Goal: Navigation & Orientation: Find specific page/section

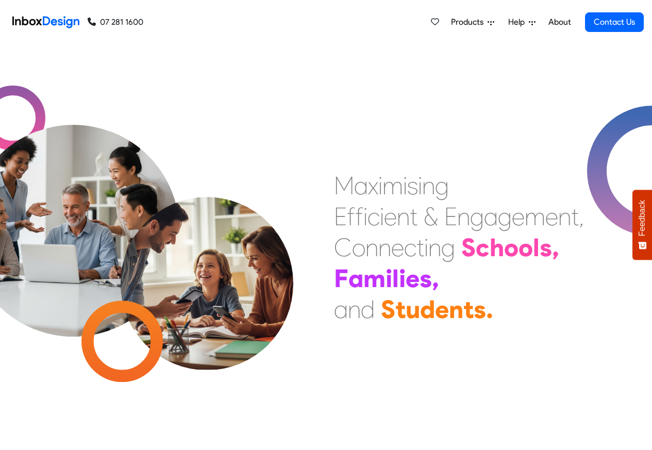
click at [473, 21] on span "Products" at bounding box center [469, 22] width 37 height 12
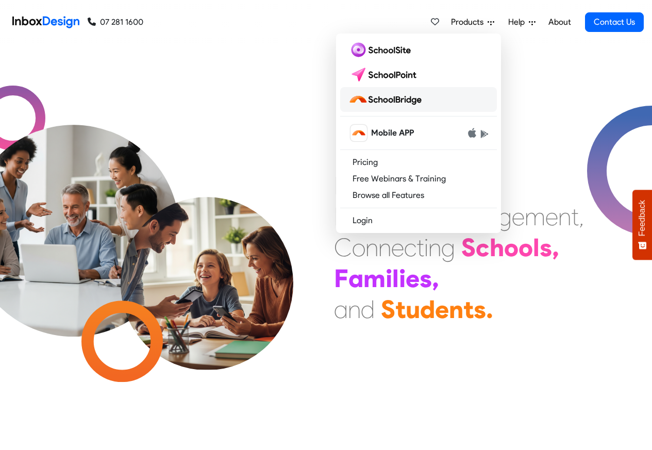
click at [404, 98] on img at bounding box center [386, 99] width 77 height 16
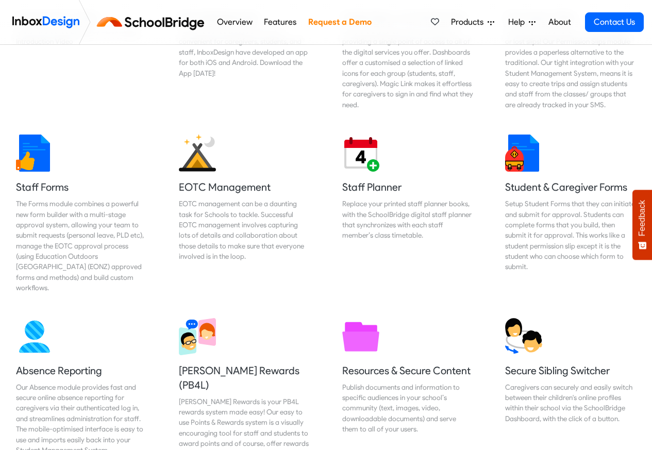
scroll to position [680, 0]
